Goal: Information Seeking & Learning: Compare options

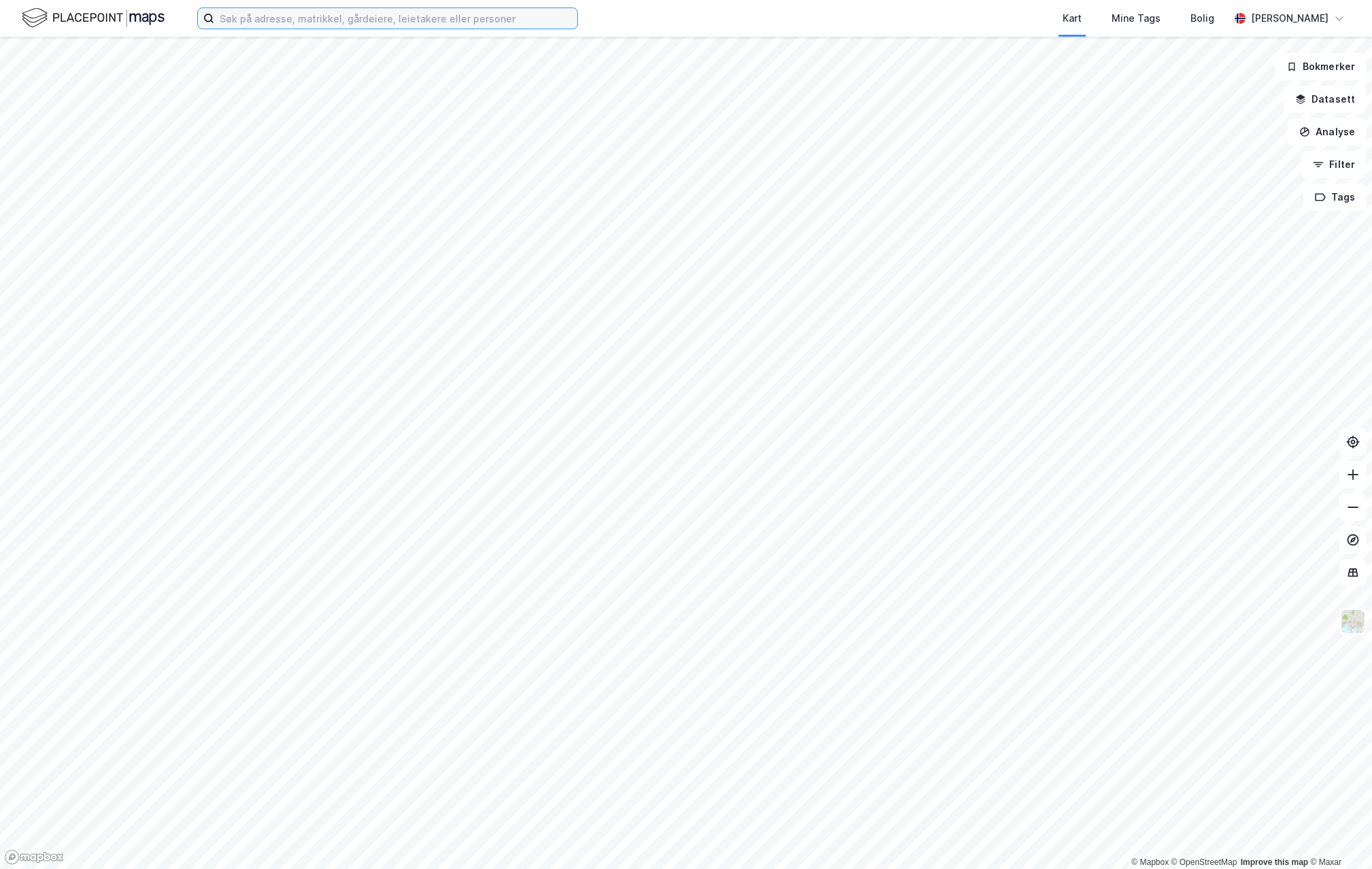
click at [559, 14] on input at bounding box center [396, 18] width 363 height 20
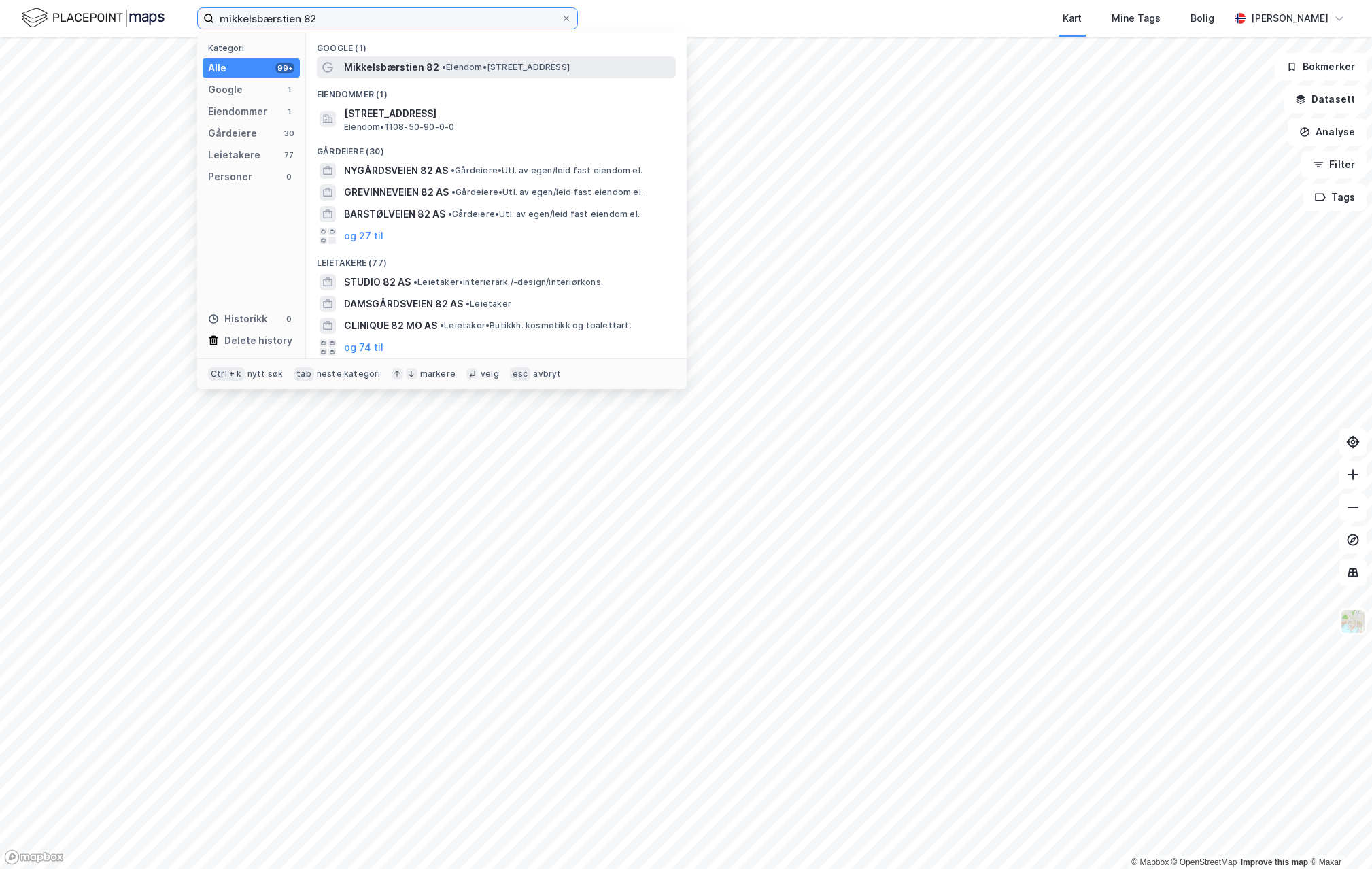
type input "mikkelsbærstien 82"
click at [514, 70] on span "• Eiendom • [STREET_ADDRESS]" at bounding box center [506, 67] width 128 height 11
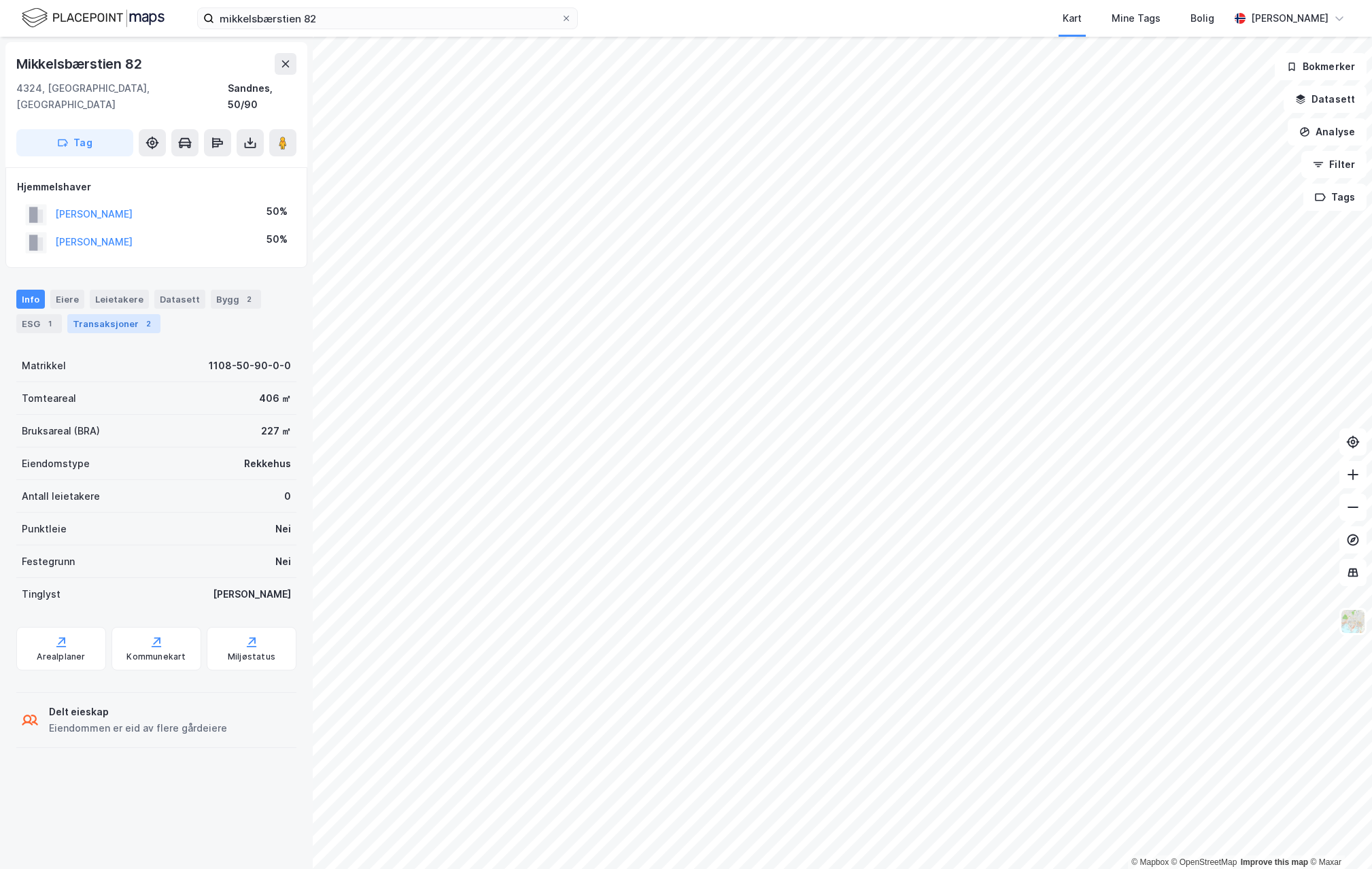
click at [113, 314] on div "Transaksjoner 2" at bounding box center [114, 323] width 93 height 19
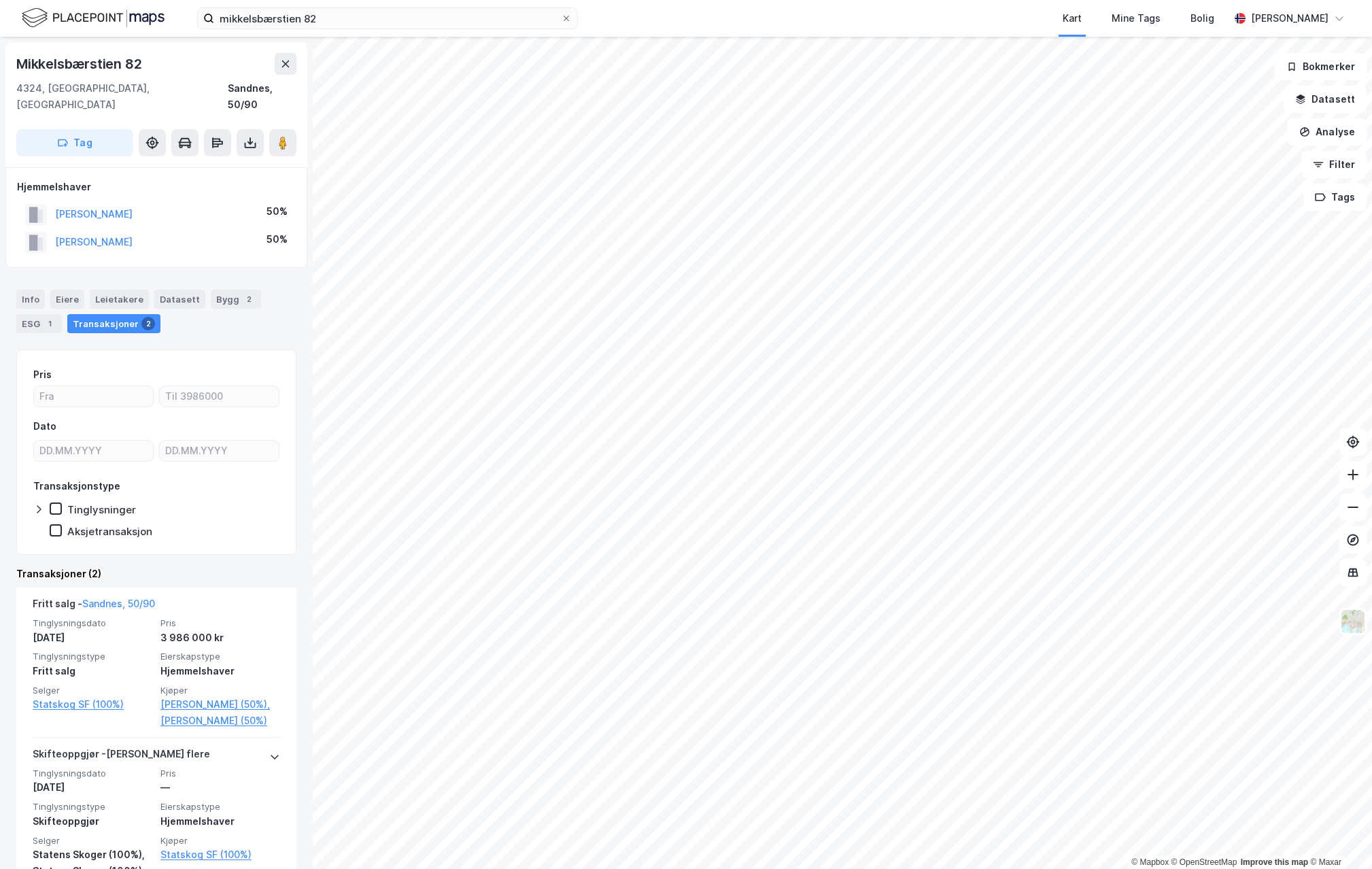
scroll to position [136, 0]
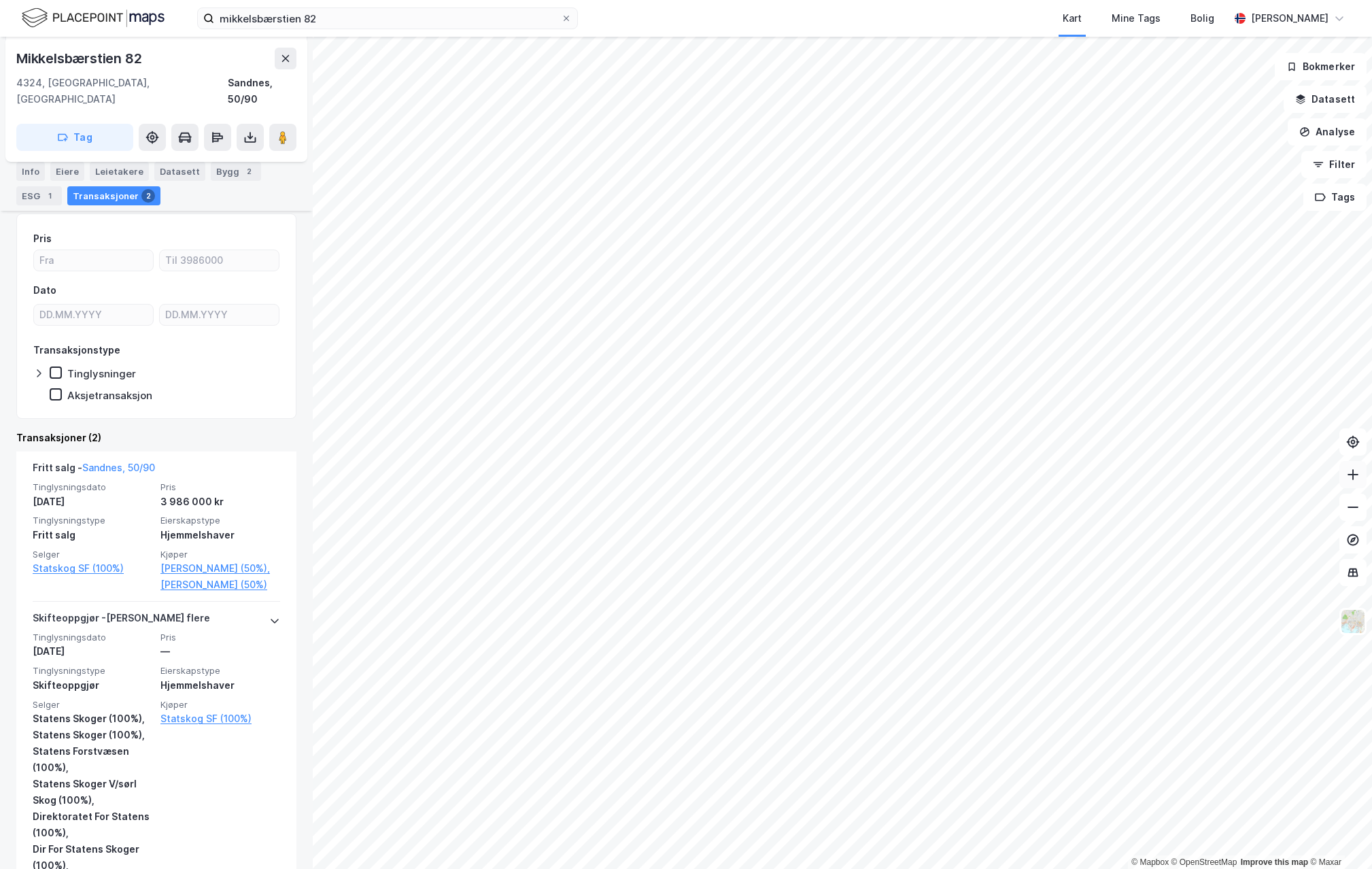
click at [1354, 472] on icon at bounding box center [1353, 475] width 14 height 14
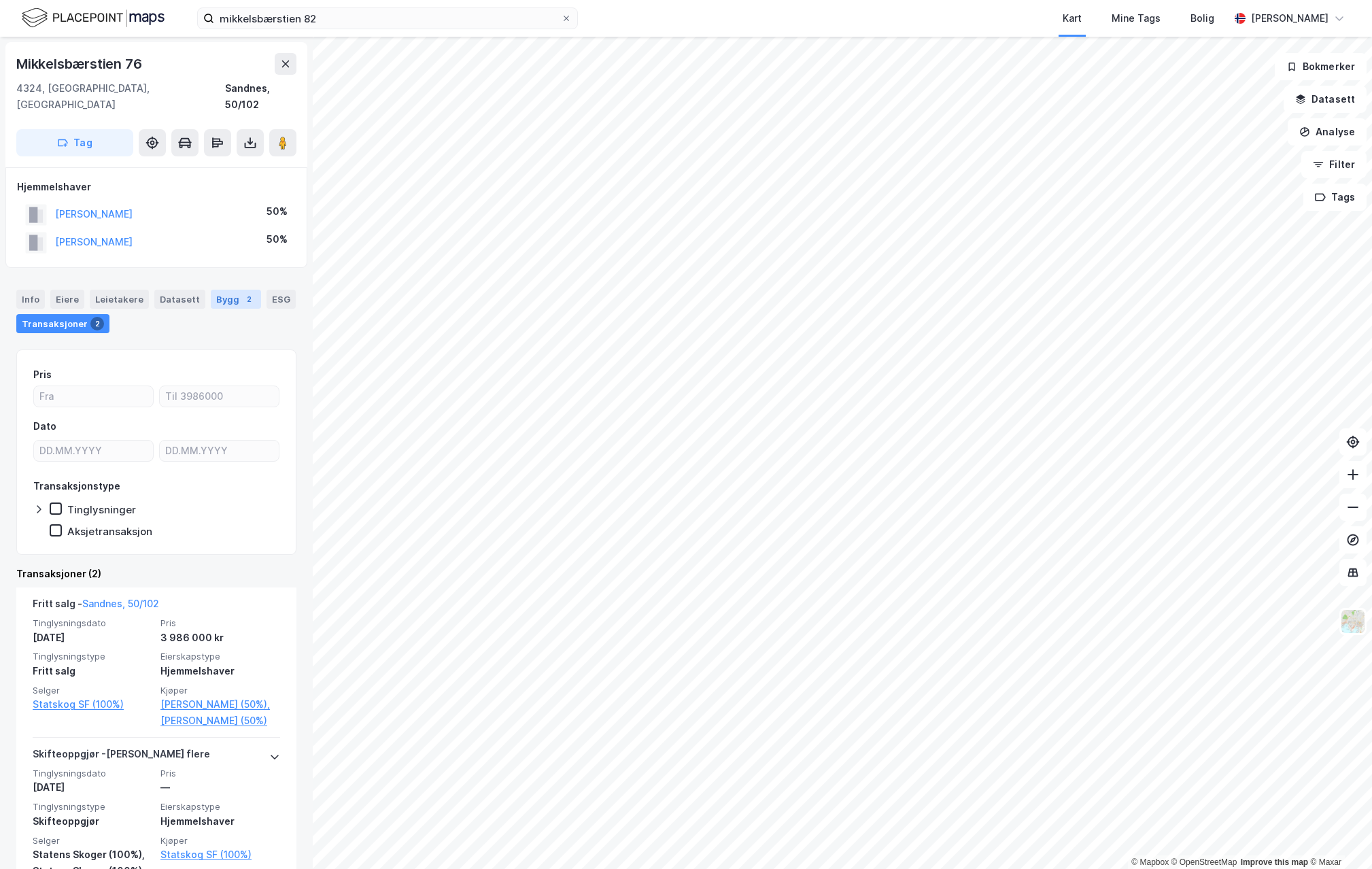
click at [225, 290] on div "Bygg 2" at bounding box center [236, 299] width 50 height 19
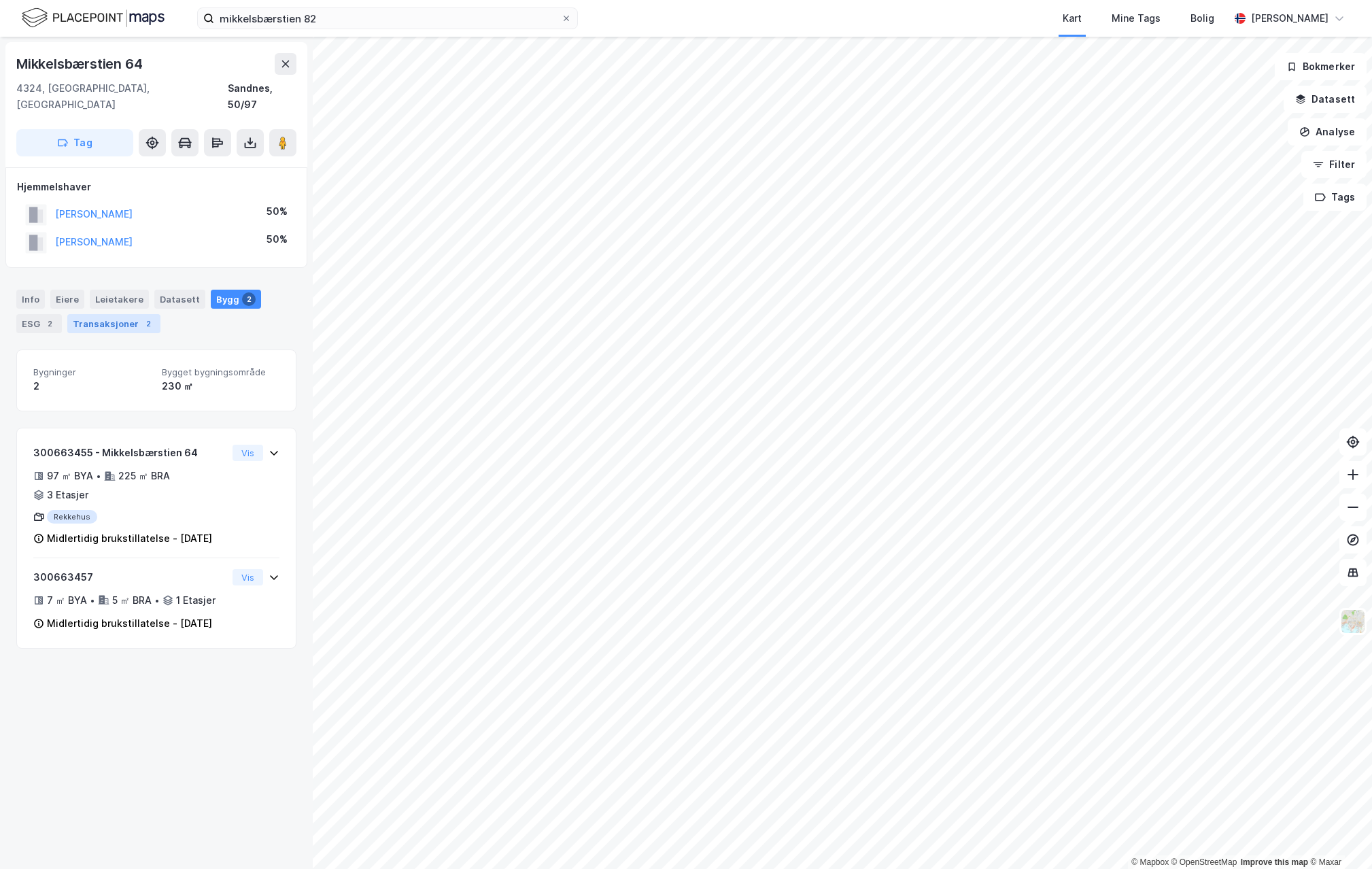
click at [98, 314] on div "Transaksjoner 2" at bounding box center [114, 323] width 93 height 19
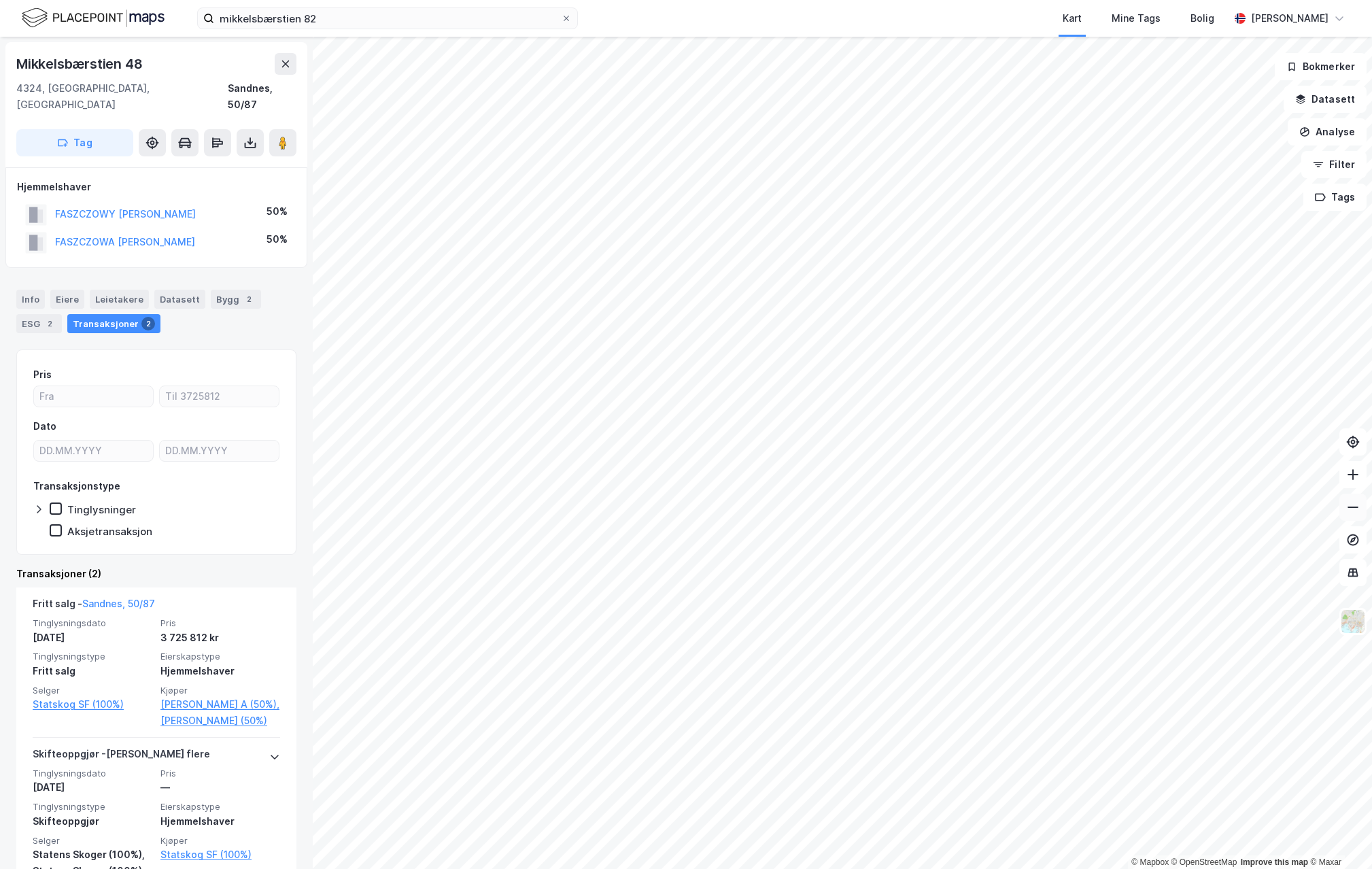
click at [1349, 510] on icon at bounding box center [1353, 507] width 14 height 14
